Goal: Task Accomplishment & Management: Complete application form

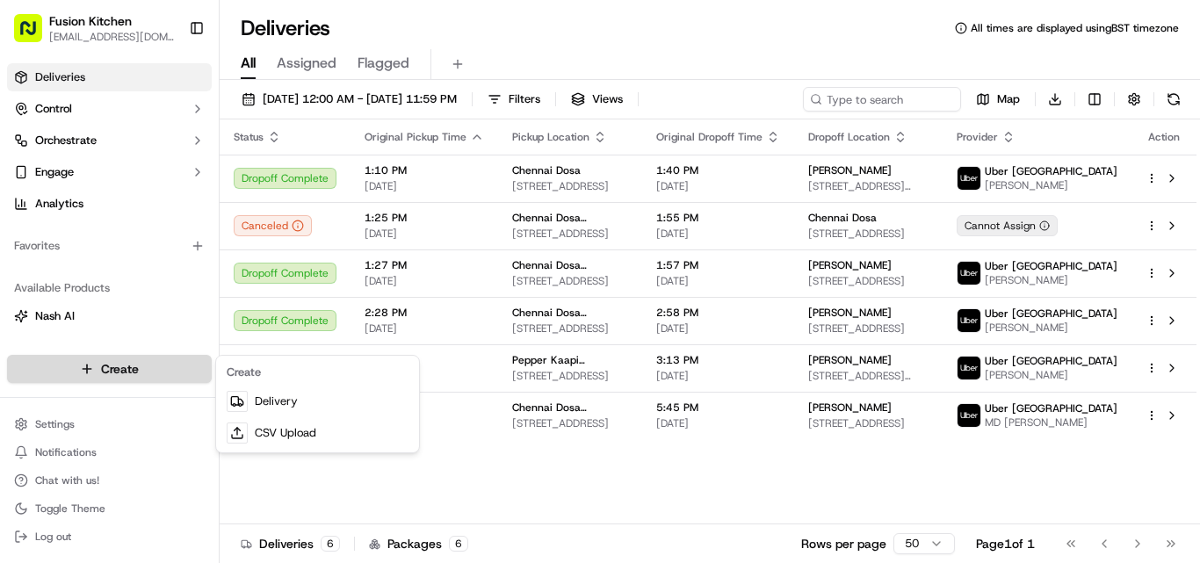
click at [133, 363] on html "Fusion Kitchen [EMAIL_ADDRESS][DOMAIN_NAME] Toggle Sidebar Deliveries Control O…" at bounding box center [600, 281] width 1200 height 563
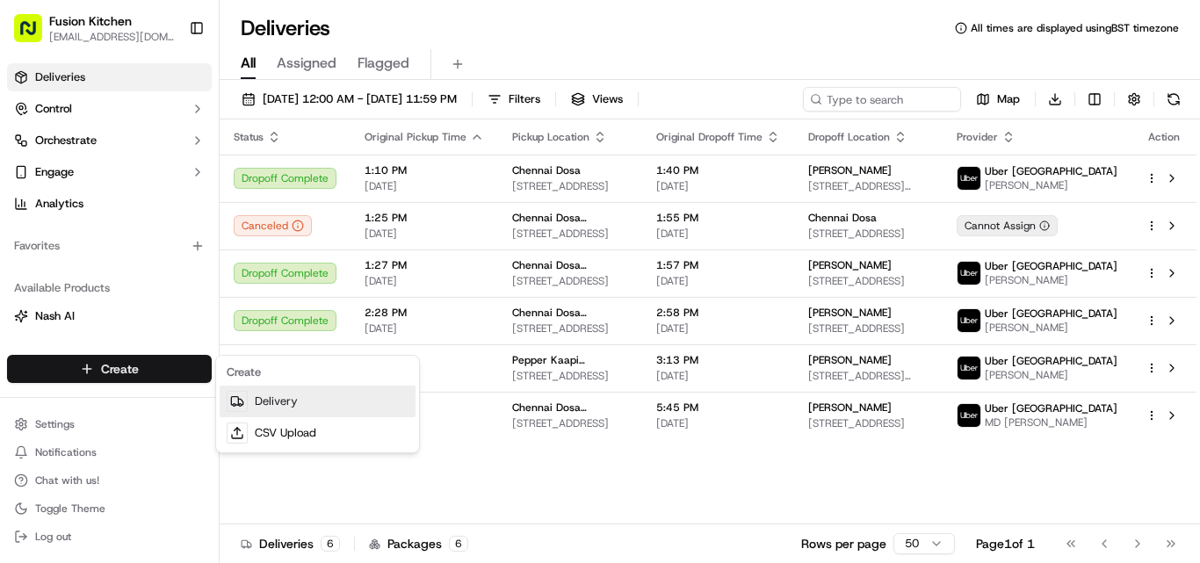
click at [271, 401] on link "Delivery" at bounding box center [318, 402] width 196 height 32
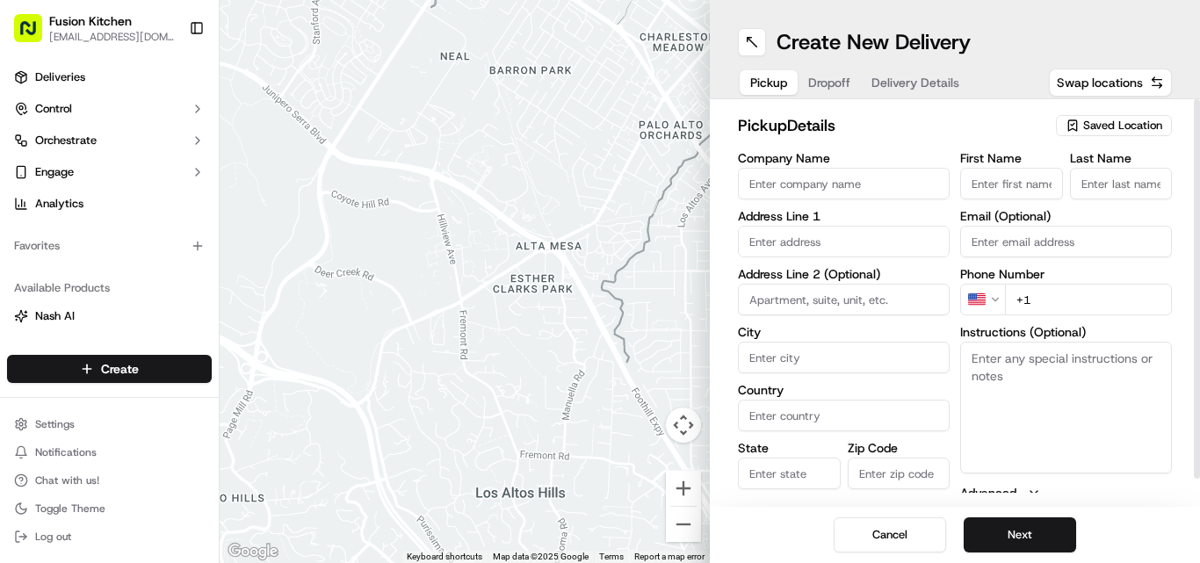
click at [804, 233] on input "text" at bounding box center [844, 242] width 212 height 32
paste input "[STREET_ADDRESS]."
click at [843, 292] on div "[STREET_ADDRESS]" at bounding box center [843, 278] width 203 height 26
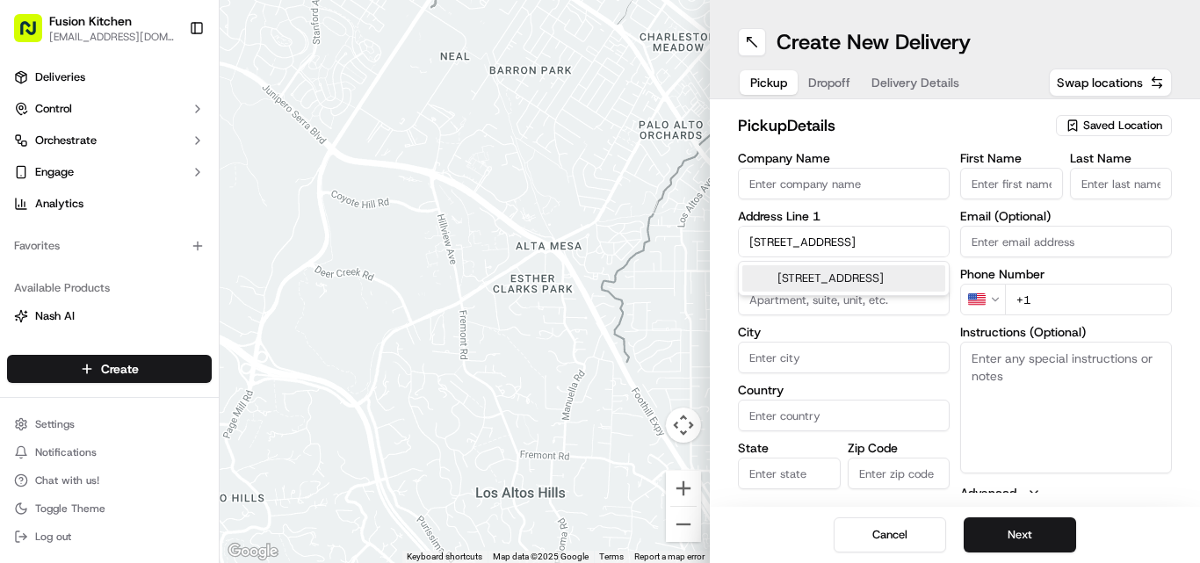
type input "[STREET_ADDRESS]"
type input "[GEOGRAPHIC_DATA]"
type input "B66 4BJ"
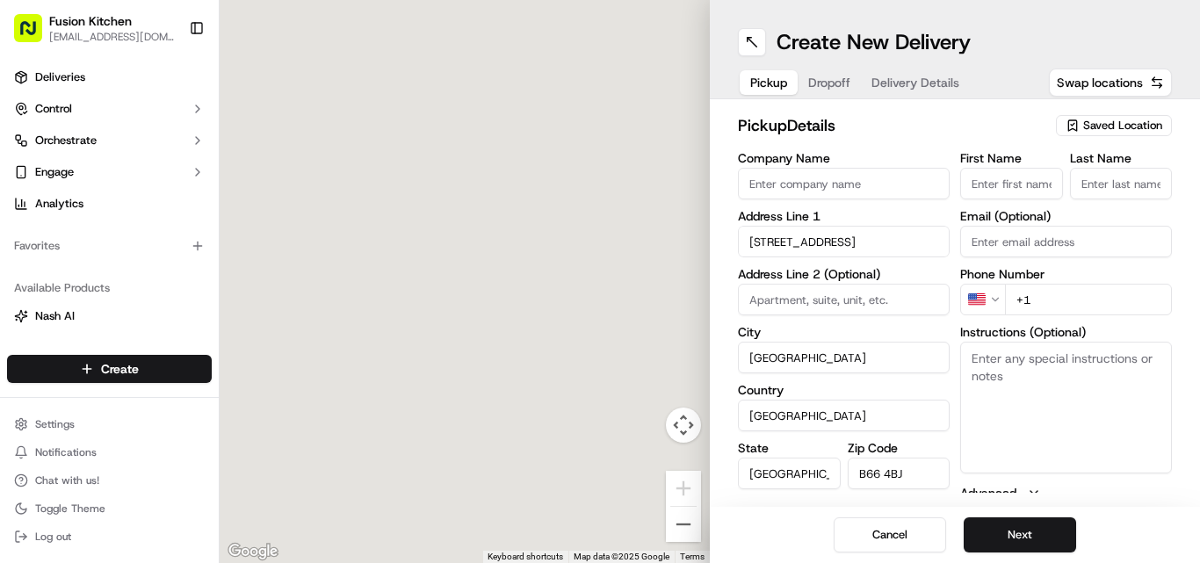
type input "[STREET_ADDRESS]"
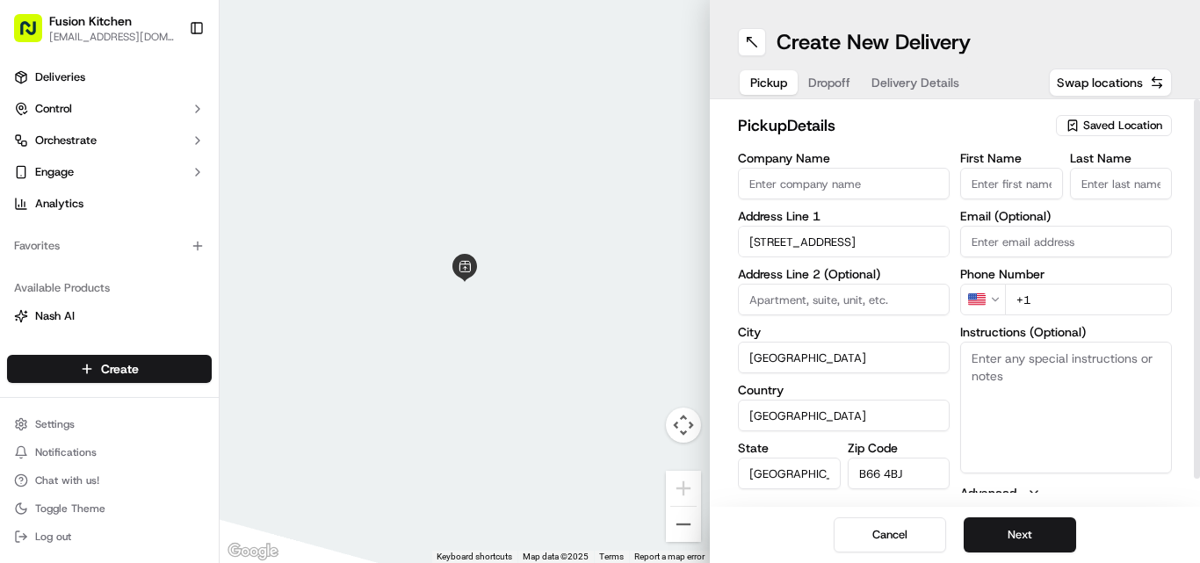
click at [988, 300] on html "Fusion Kitchen [EMAIL_ADDRESS][DOMAIN_NAME] Toggle Sidebar Deliveries Control O…" at bounding box center [600, 281] width 1200 height 563
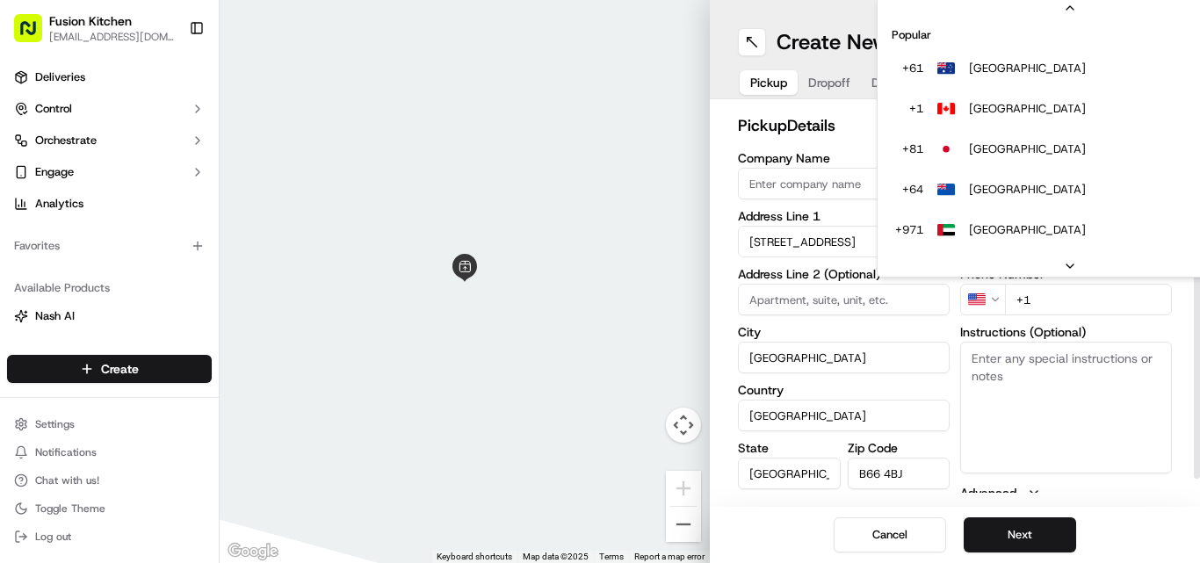
scroll to position [76, 0]
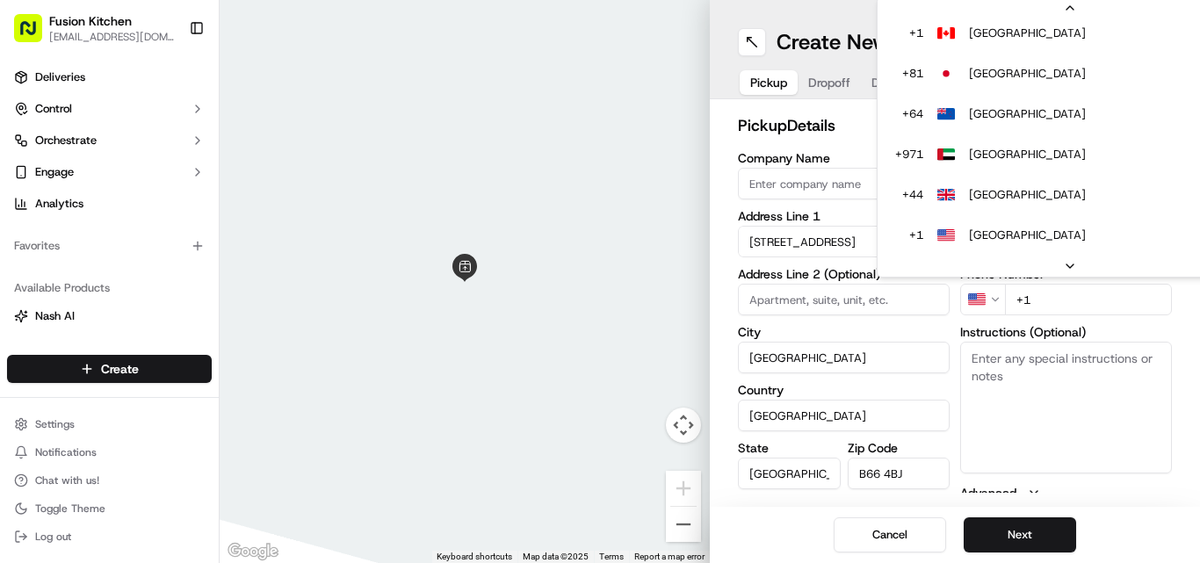
drag, startPoint x: 1000, startPoint y: 199, endPoint x: 1009, endPoint y: 209, distance: 13.7
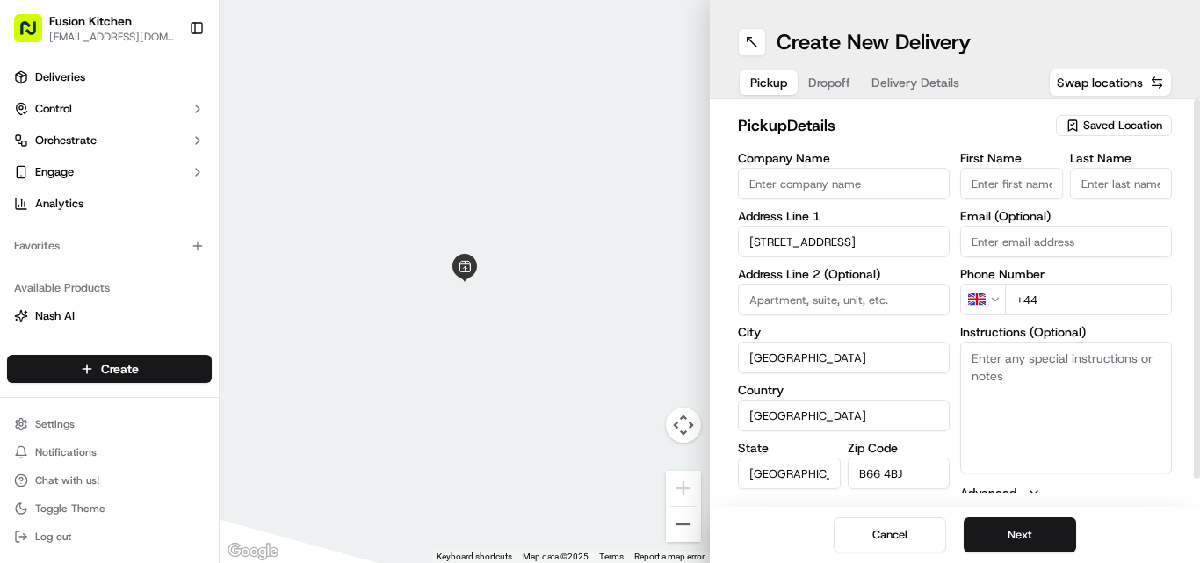
click at [1088, 298] on input "+44" at bounding box center [1088, 300] width 167 height 32
paste input "121 725 6300"
type input "[PHONE_NUMBER]"
click at [1040, 532] on button "Next" at bounding box center [1020, 534] width 112 height 35
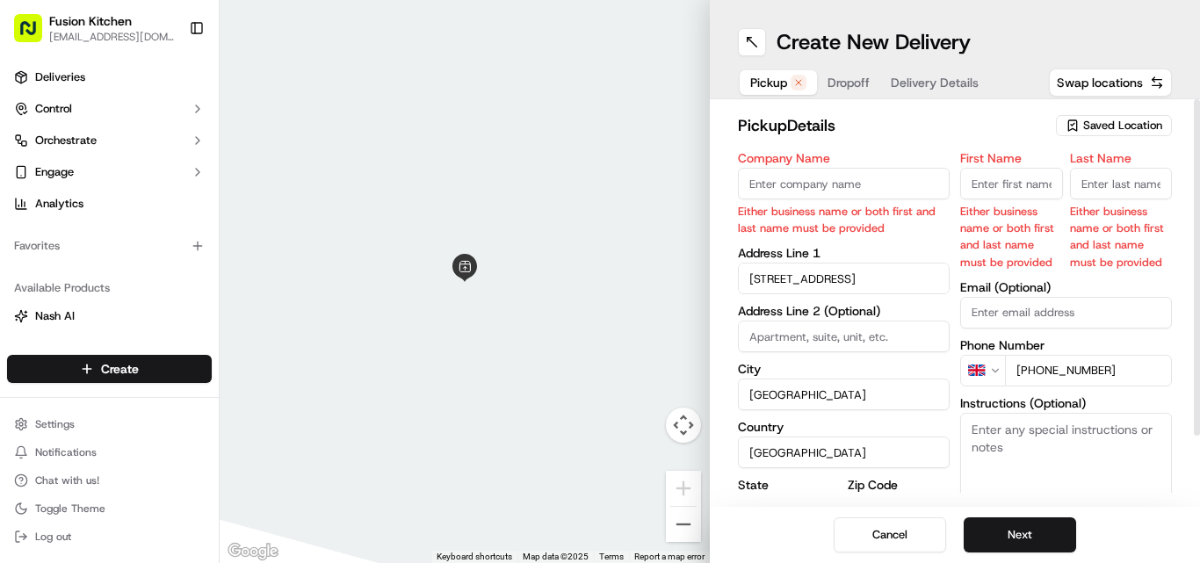
drag, startPoint x: 1141, startPoint y: 369, endPoint x: 1039, endPoint y: 370, distance: 101.9
click at [1039, 370] on input "[PHONE_NUMBER]" at bounding box center [1088, 371] width 167 height 32
click at [1094, 455] on textarea "Instructions (Optional)" at bounding box center [1066, 479] width 212 height 132
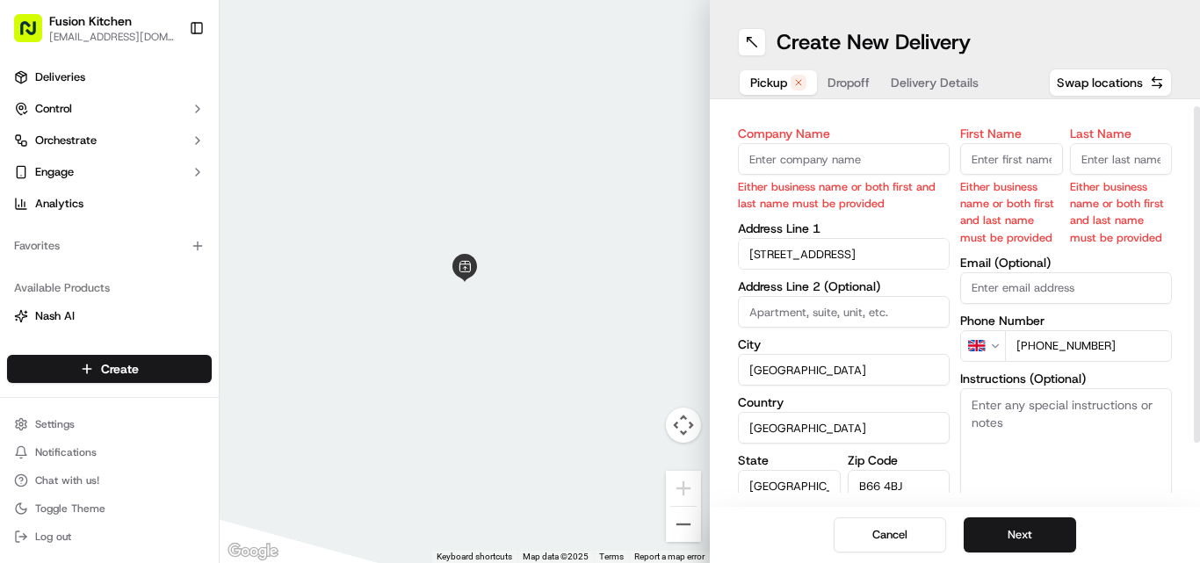
scroll to position [0, 0]
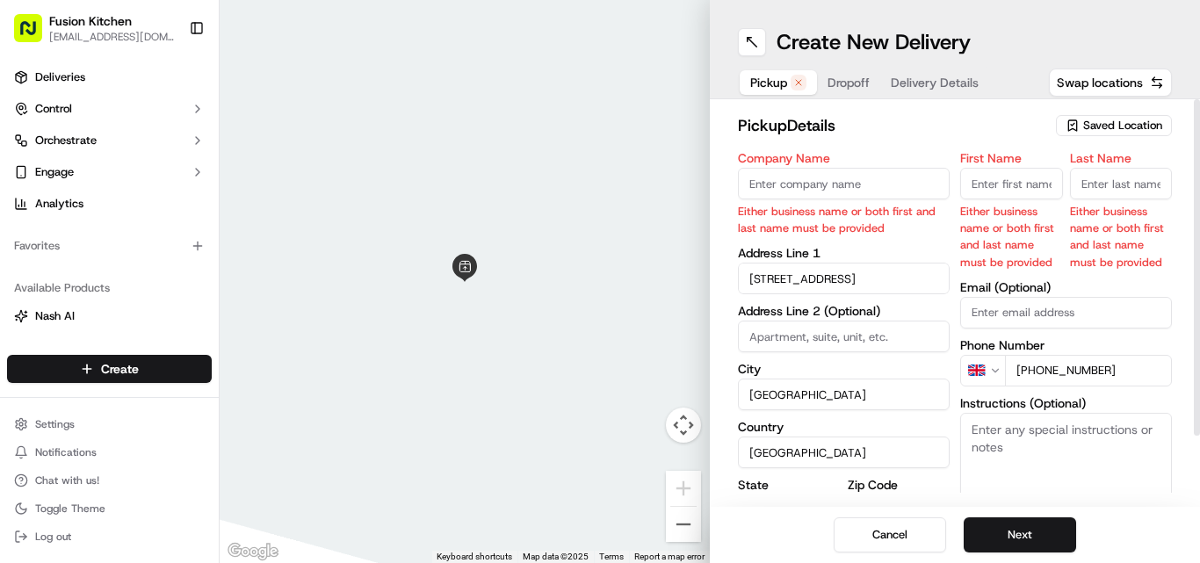
click at [895, 187] on input "Company Name" at bounding box center [844, 184] width 212 height 32
paste input "Madras Eatery"
type input "Madras Eatery"
click at [1029, 534] on button "Next" at bounding box center [1020, 534] width 112 height 35
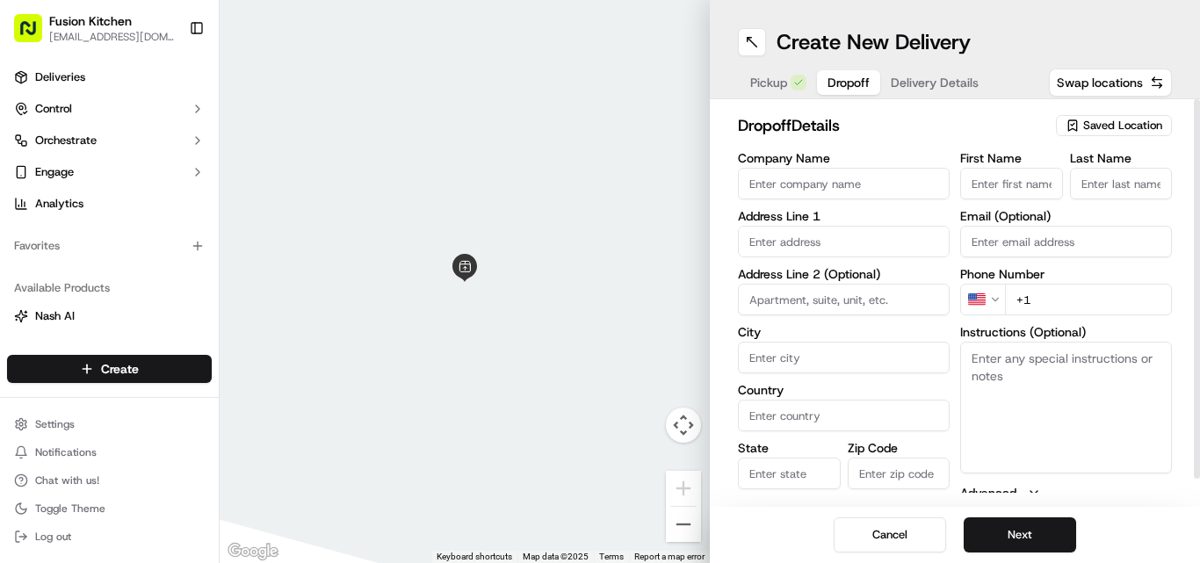
click at [1010, 411] on textarea "Instructions (Optional)" at bounding box center [1066, 408] width 212 height 132
paste textarea "[PERSON_NAME] | 07986075506 [STREET_ADDRESS]"
drag, startPoint x: 1089, startPoint y: 414, endPoint x: 971, endPoint y: 390, distance: 120.9
click at [971, 390] on textarea "[PERSON_NAME] | 07986075506 [STREET_ADDRESS]" at bounding box center [1066, 408] width 212 height 132
type textarea "[PERSON_NAME] | 07986075506 [STREET_ADDRESS]"
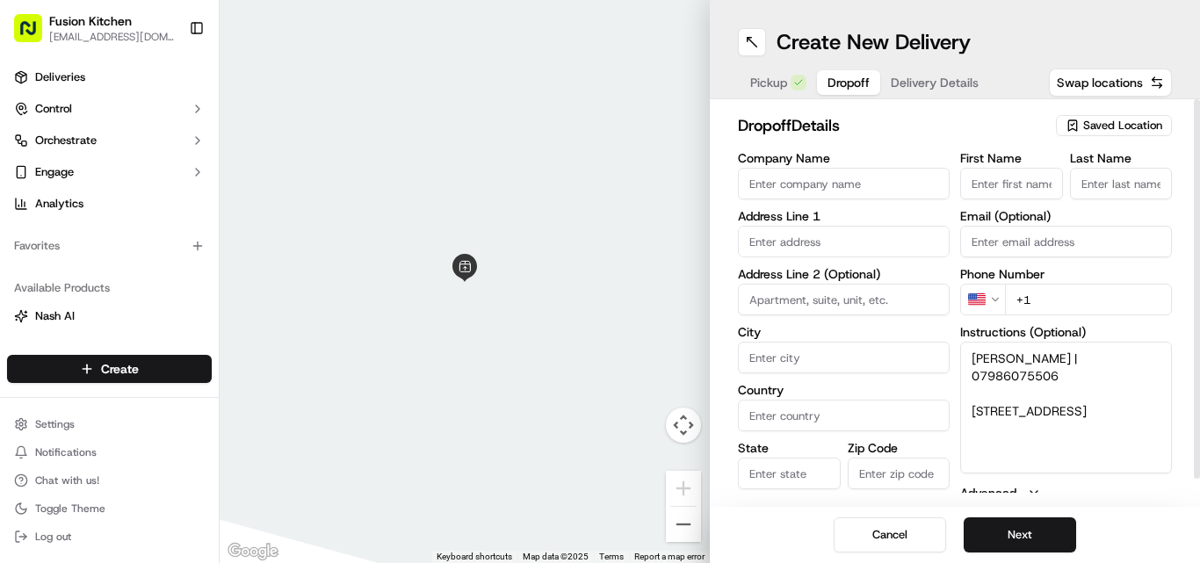
click at [1104, 425] on textarea "[PERSON_NAME] | 07986075506 [STREET_ADDRESS]" at bounding box center [1066, 408] width 212 height 132
drag, startPoint x: 1101, startPoint y: 420, endPoint x: 971, endPoint y: 393, distance: 133.7
click at [971, 393] on textarea "[PERSON_NAME] | 07986075506 [STREET_ADDRESS]" at bounding box center [1066, 408] width 212 height 132
click at [785, 245] on input "text" at bounding box center [844, 242] width 212 height 32
paste input "[STREET_ADDRESS]"
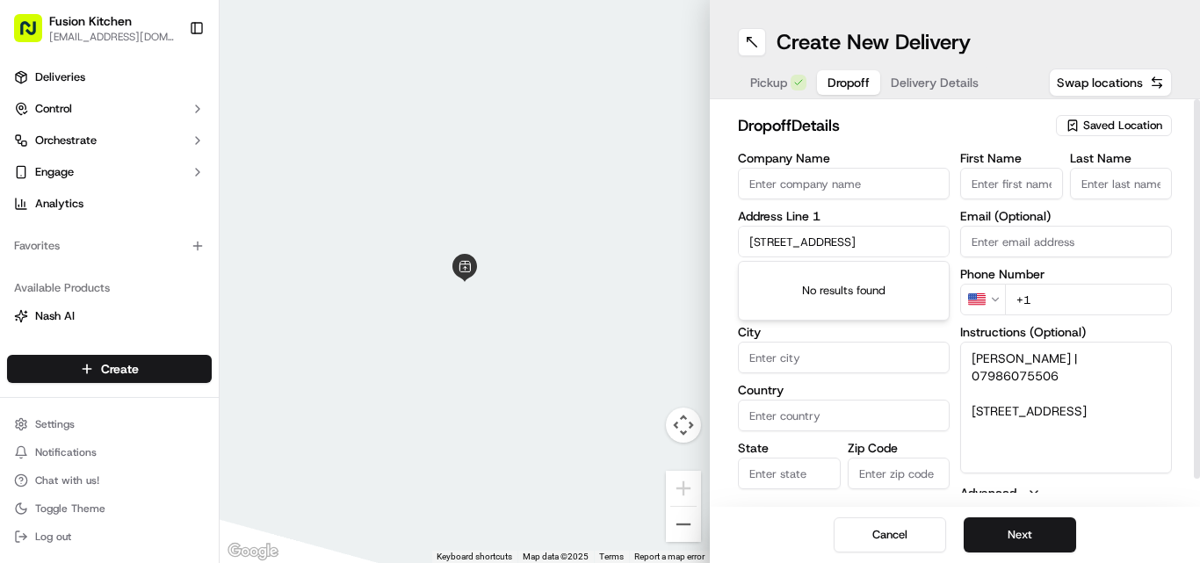
scroll to position [0, 19]
click at [850, 273] on div "[STREET_ADDRESS]" at bounding box center [843, 278] width 203 height 26
type input "[STREET_ADDRESS]"
type input "Bearwood"
type input "[GEOGRAPHIC_DATA]"
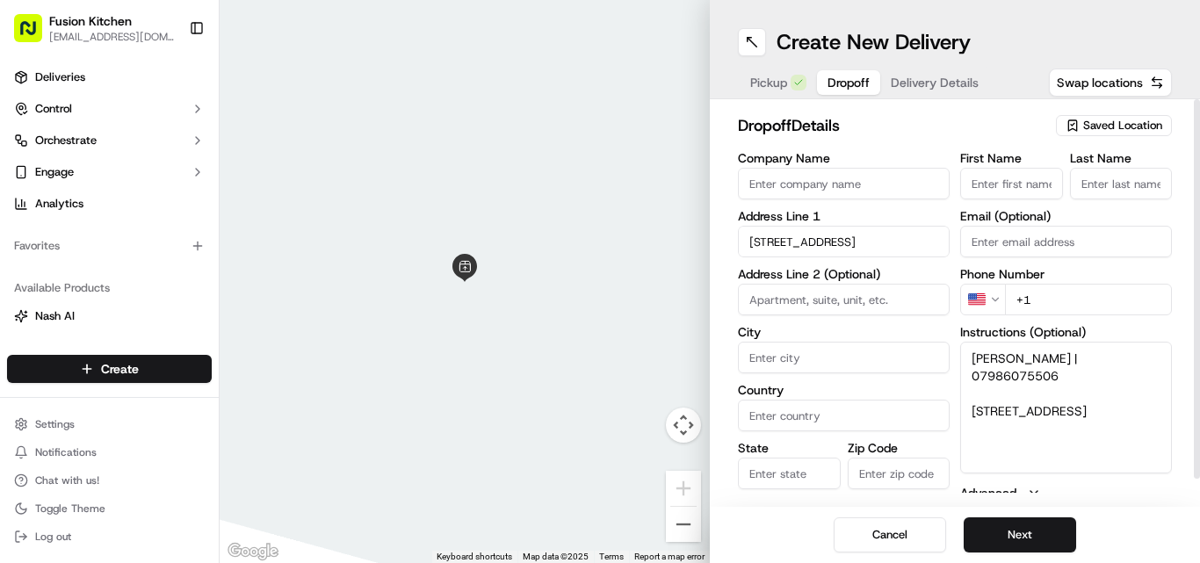
type input "[GEOGRAPHIC_DATA]"
type input "B67 5BG"
type input "[STREET_ADDRESS]"
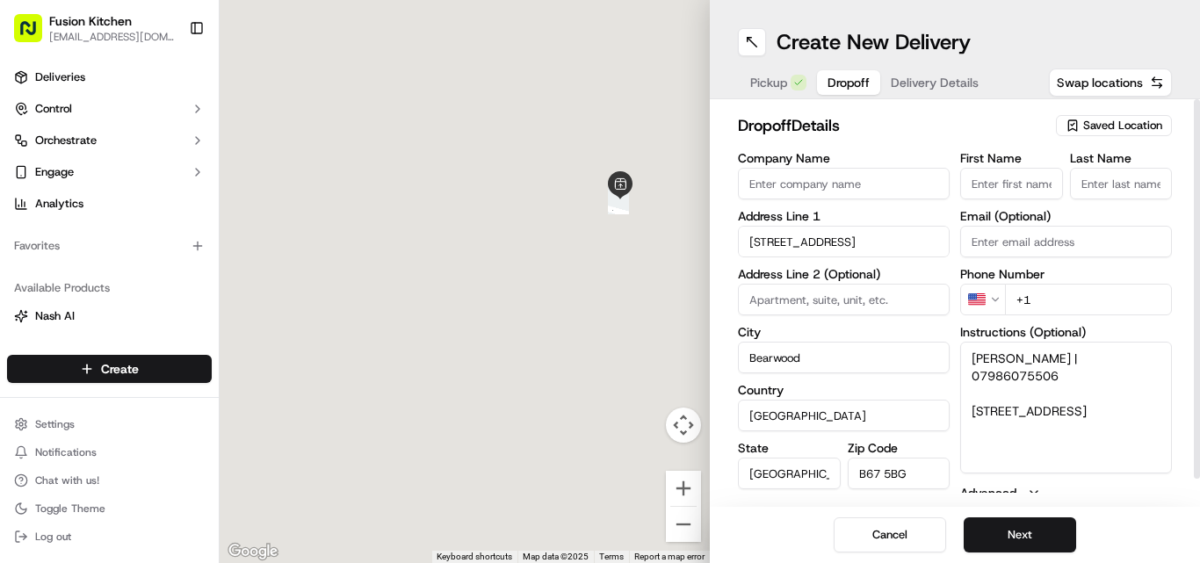
scroll to position [0, 0]
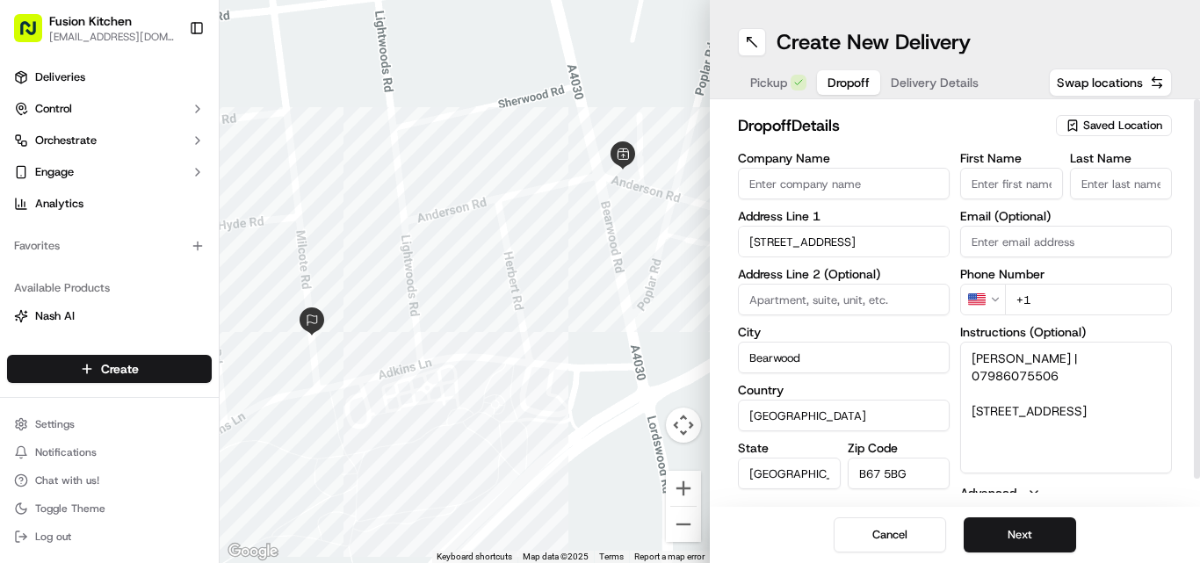
drag, startPoint x: 1056, startPoint y: 358, endPoint x: 964, endPoint y: 353, distance: 92.4
click at [964, 353] on textarea "[PERSON_NAME] | 07986075506 [STREET_ADDRESS]" at bounding box center [1066, 408] width 212 height 132
click at [1003, 190] on input "First Name" at bounding box center [1011, 184] width 103 height 32
paste input "[PERSON_NAME]"
drag, startPoint x: 1053, startPoint y: 182, endPoint x: 1000, endPoint y: 182, distance: 53.6
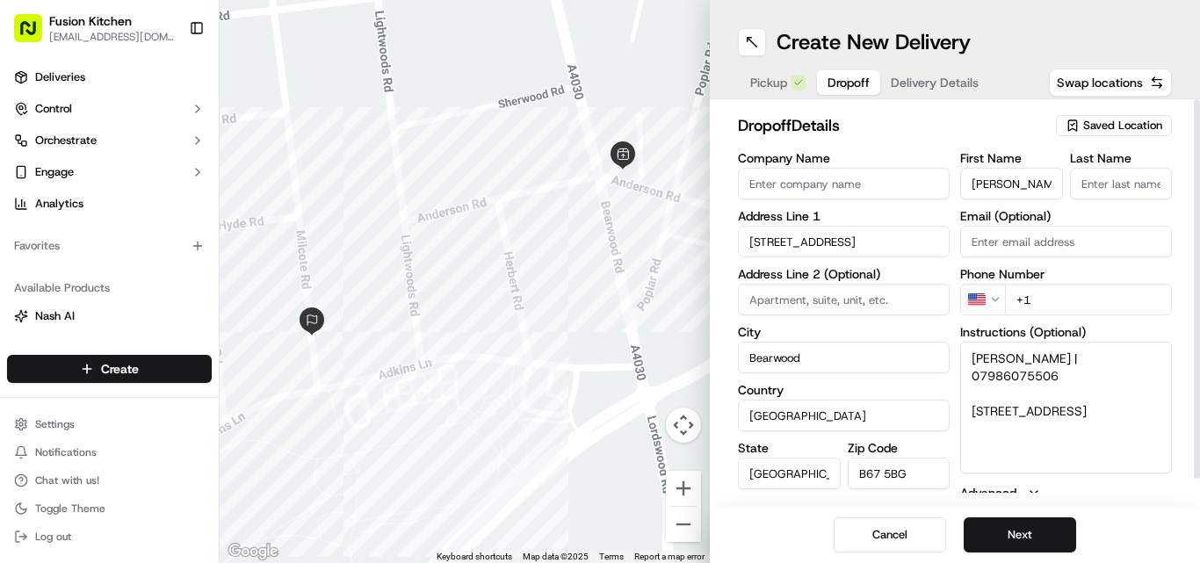
click at [1000, 182] on input "[PERSON_NAME]" at bounding box center [1011, 184] width 103 height 32
type input "[PERSON_NAME]"
click at [1109, 183] on input "Last Name" at bounding box center [1121, 184] width 103 height 32
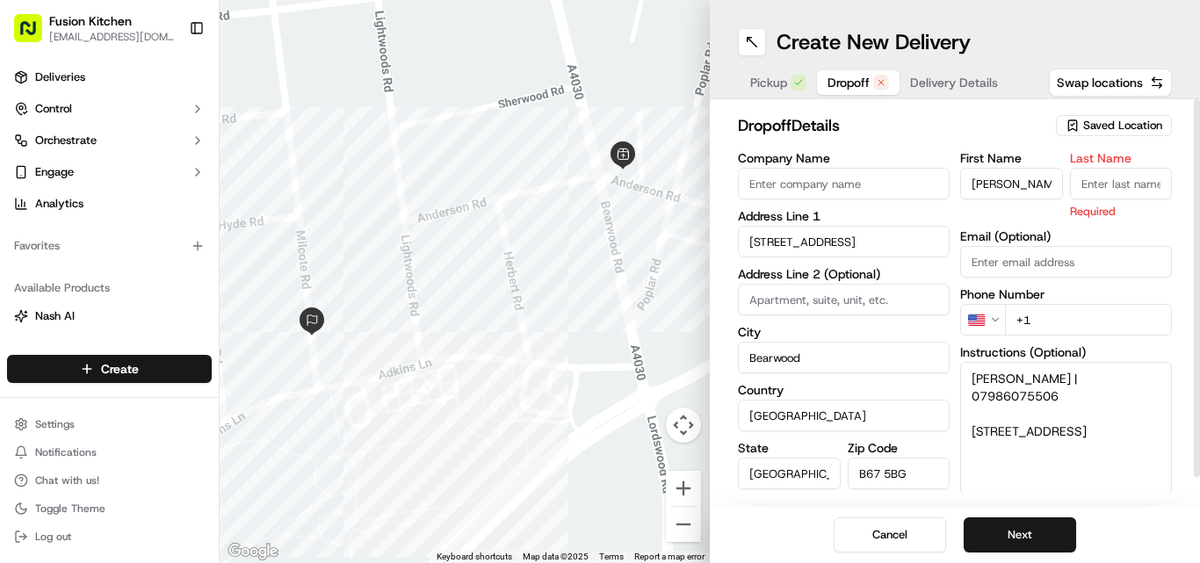
paste input "[PERSON_NAME]"
type input "[PERSON_NAME]"
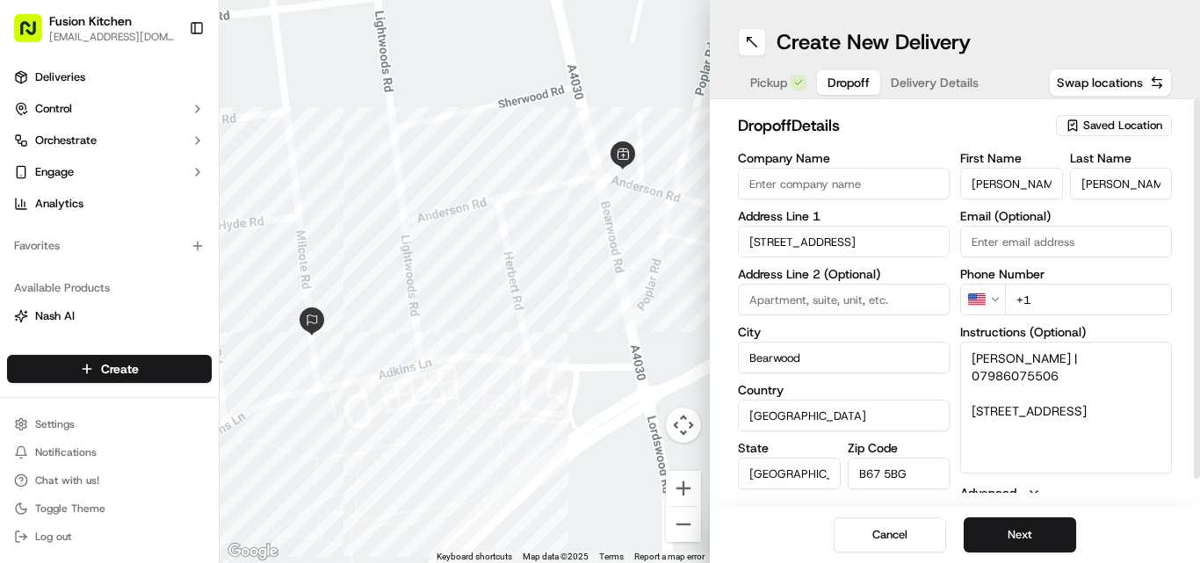
drag, startPoint x: 1161, startPoint y: 379, endPoint x: 1071, endPoint y: 358, distance: 92.9
click at [1071, 358] on textarea "[PERSON_NAME] | 07986075506 [STREET_ADDRESS]" at bounding box center [1066, 408] width 212 height 132
click at [990, 300] on html "Fusion Kitchen [EMAIL_ADDRESS][DOMAIN_NAME] Toggle Sidebar Deliveries Control O…" at bounding box center [600, 281] width 1200 height 563
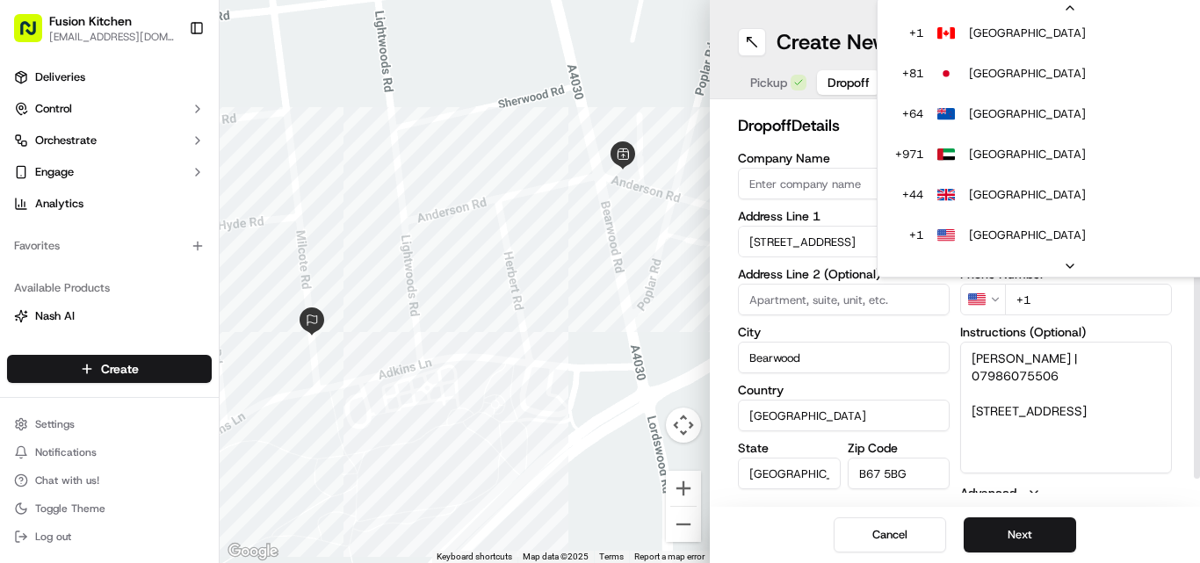
scroll to position [156, 0]
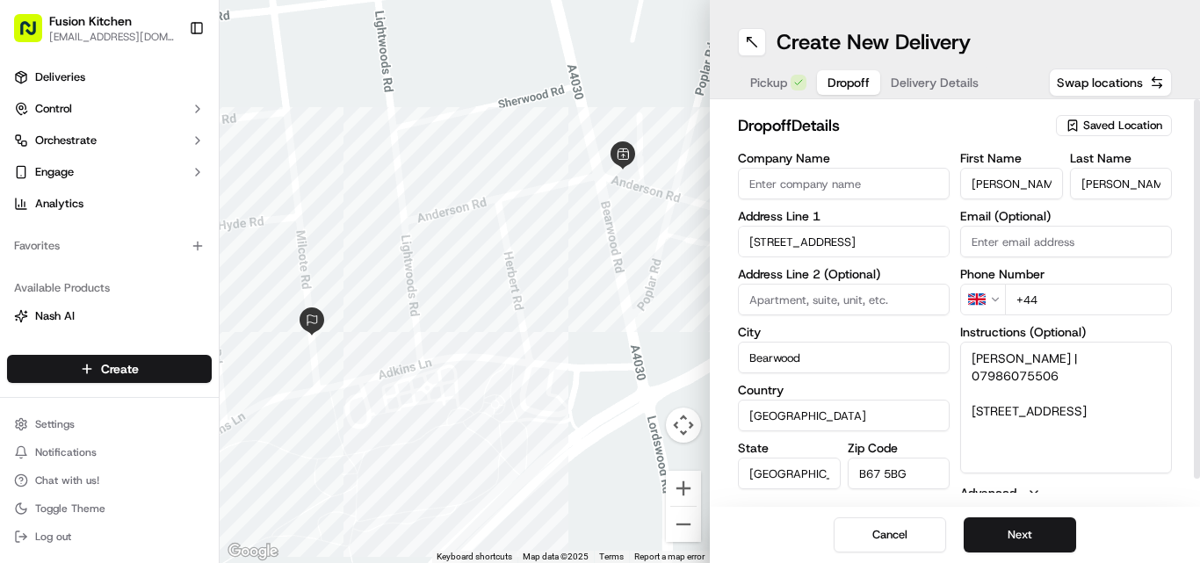
click at [1094, 305] on input "+44" at bounding box center [1088, 300] width 167 height 32
paste input "07986 075506"
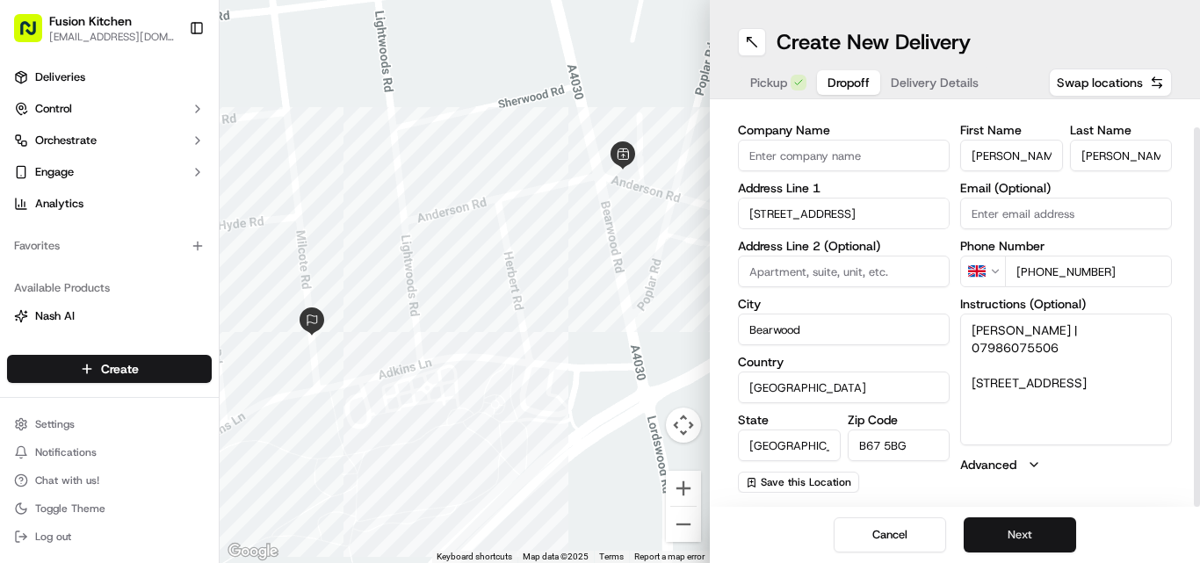
type input "[PHONE_NUMBER]"
click at [1007, 534] on button "Next" at bounding box center [1020, 534] width 112 height 35
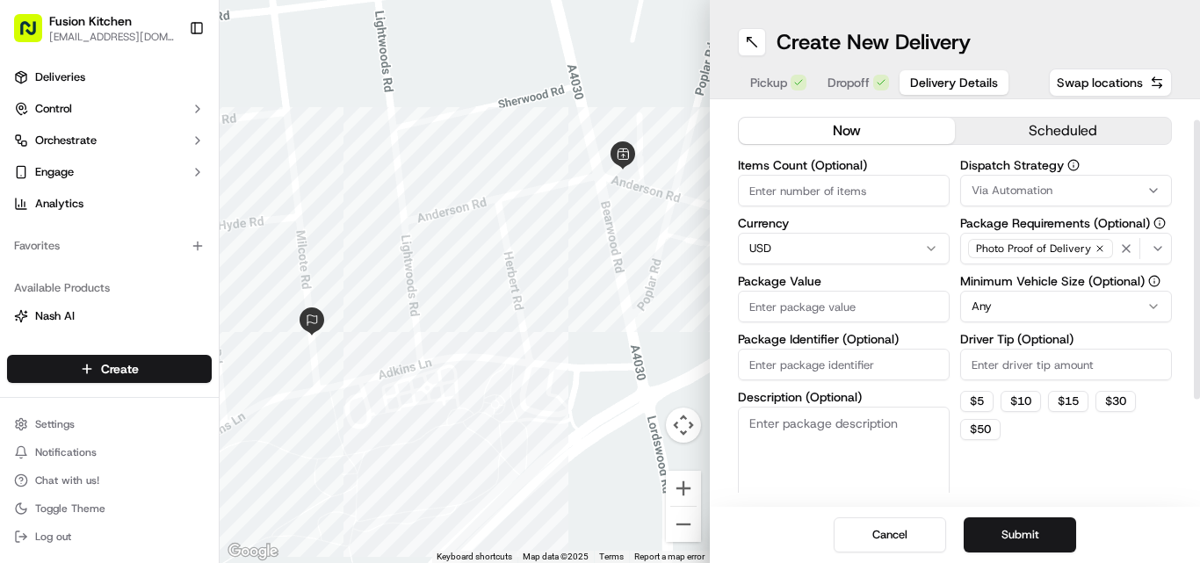
click at [841, 251] on html "Fusion Kitchen [EMAIL_ADDRESS][DOMAIN_NAME] Toggle Sidebar Deliveries Control O…" at bounding box center [600, 281] width 1200 height 563
click at [825, 305] on input "Package Value" at bounding box center [844, 307] width 212 height 32
paste input "24.08"
type input "24.08"
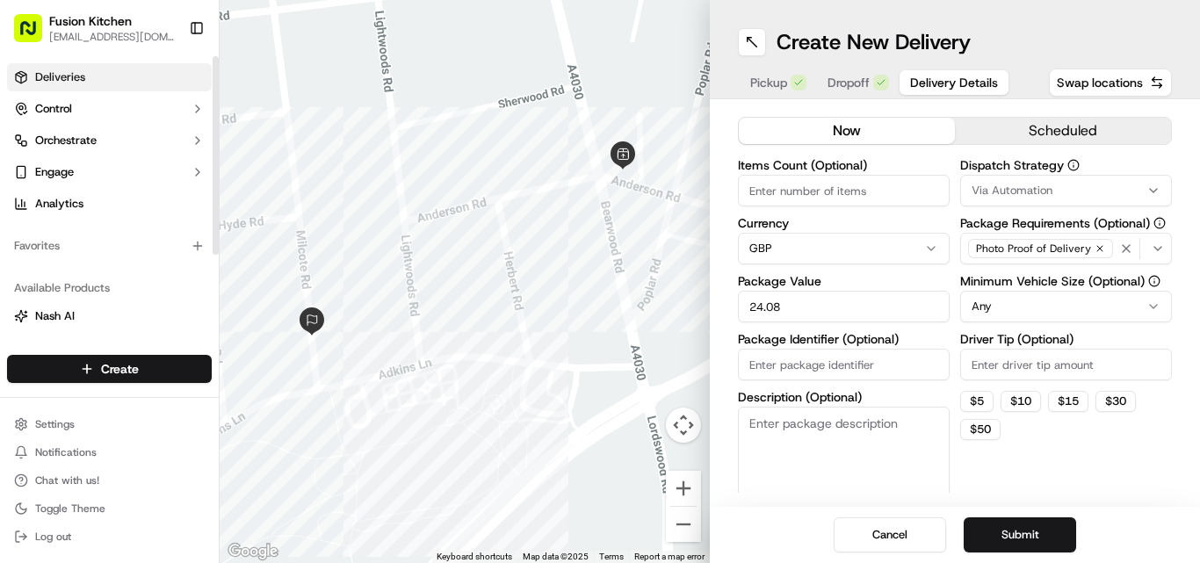
click at [85, 76] on link "Deliveries" at bounding box center [109, 77] width 205 height 28
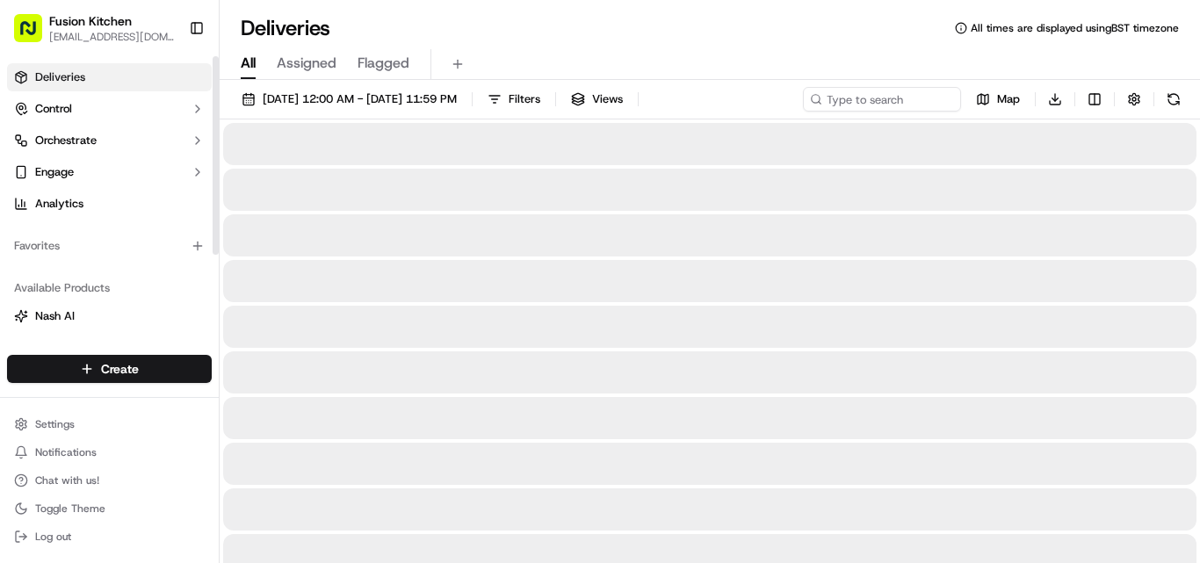
click at [85, 76] on link "Deliveries" at bounding box center [109, 77] width 205 height 28
